Goal: Navigation & Orientation: Understand site structure

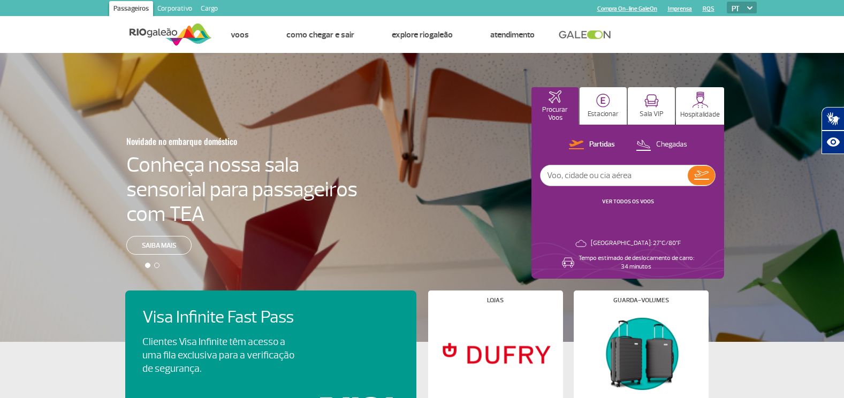
click at [215, 9] on link "Cargo" at bounding box center [209, 9] width 26 height 17
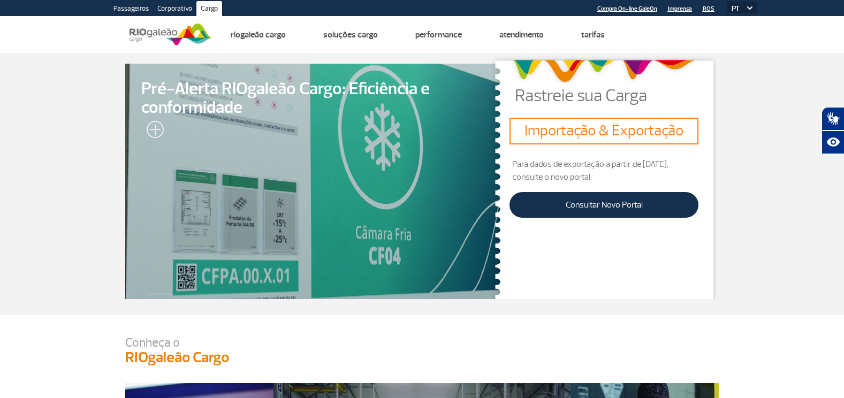
click at [173, 6] on link "Corporativo" at bounding box center [174, 9] width 43 height 17
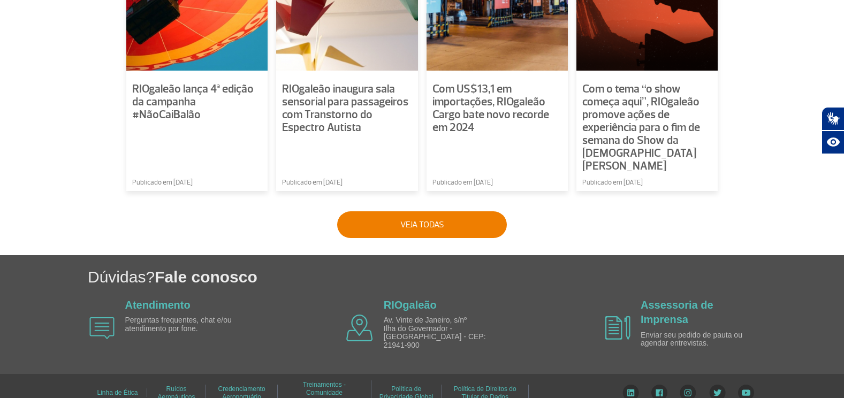
scroll to position [685, 0]
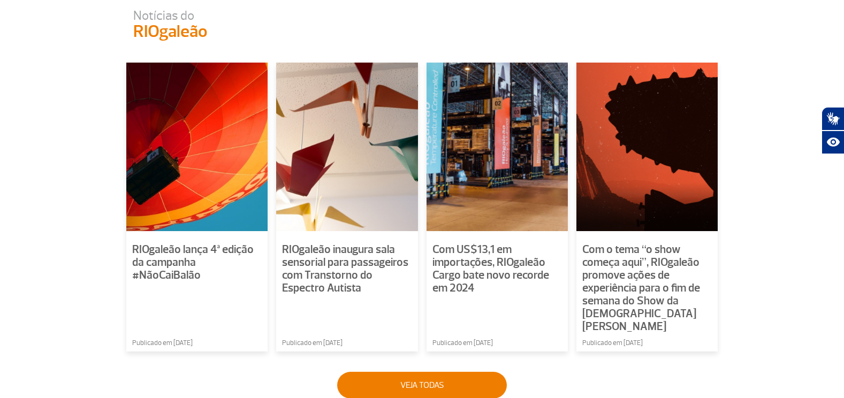
click at [795, 262] on section "Notícias do RIOgaleão RIOgaleão lança 4ª edição da campanha #NãoCaiBalão Public…" at bounding box center [422, 204] width 844 height 389
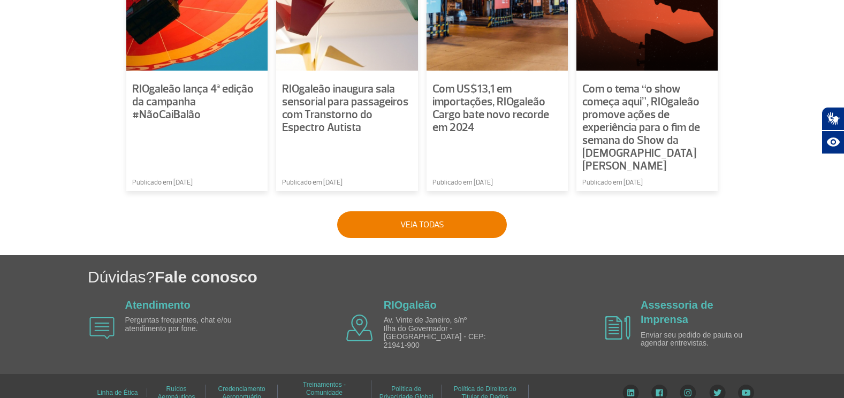
click at [315, 377] on link "Treinamentos - Comunidade Aeroportuária" at bounding box center [324, 393] width 43 height 32
